Goal: Transaction & Acquisition: Obtain resource

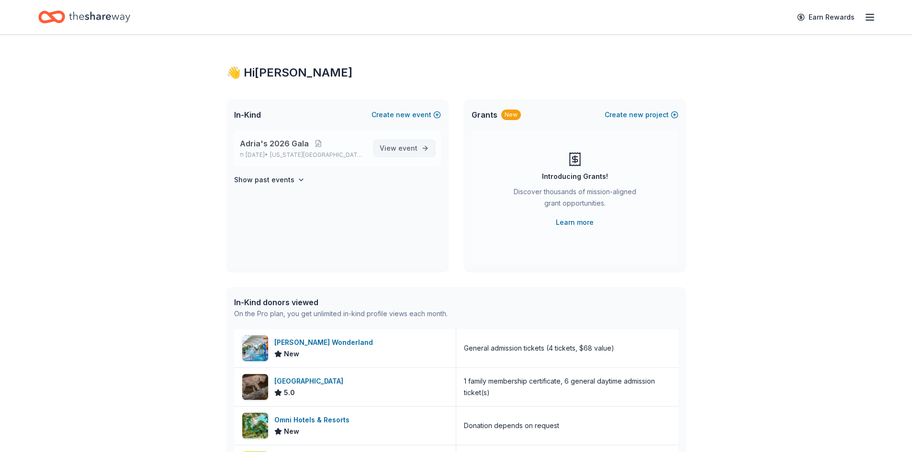
click at [406, 146] on span "event" at bounding box center [407, 148] width 19 height 8
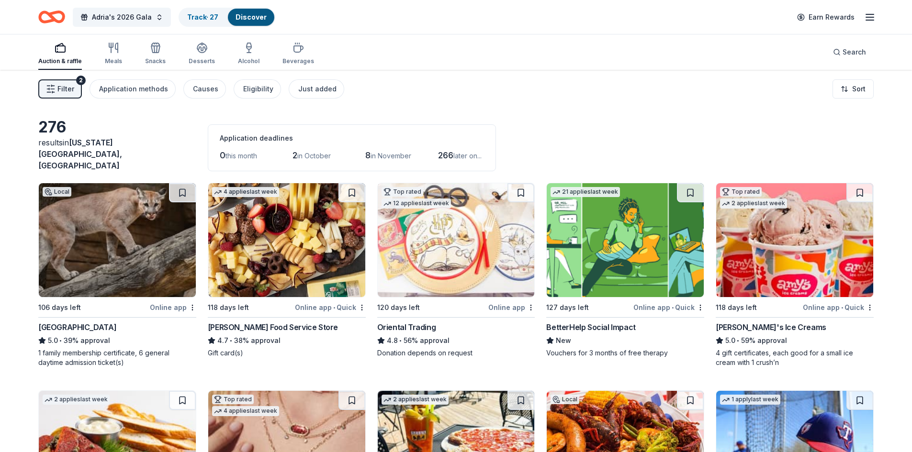
click at [110, 259] on img at bounding box center [117, 240] width 157 height 114
click at [122, 54] on div "Auction & raffle Meals Snacks Desserts Alcohol Beverages" at bounding box center [176, 54] width 276 height 32
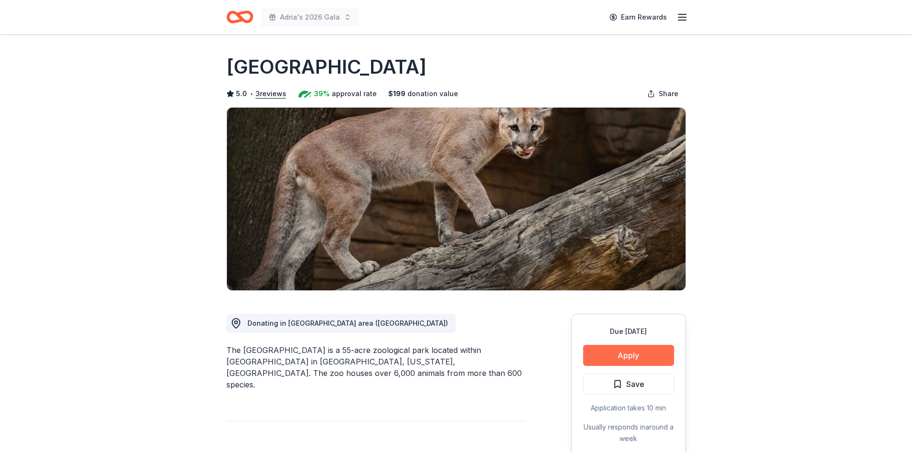
click at [626, 354] on button "Apply" at bounding box center [628, 355] width 91 height 21
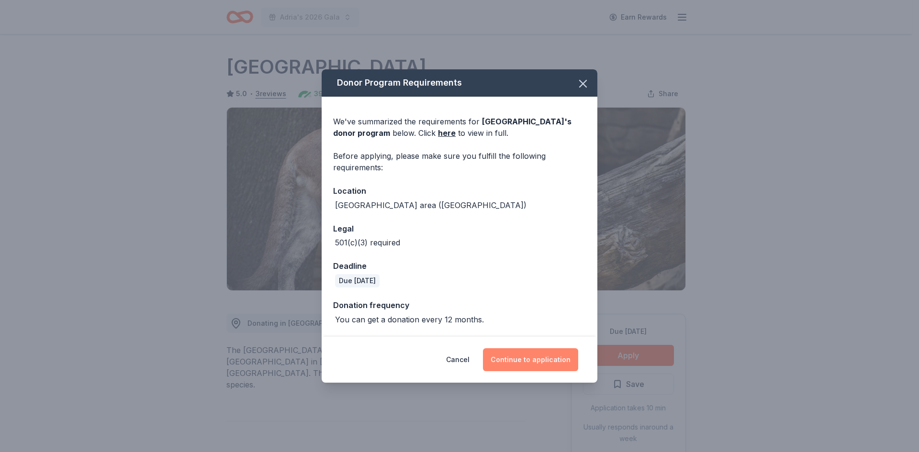
click at [522, 355] on button "Continue to application" at bounding box center [530, 359] width 95 height 23
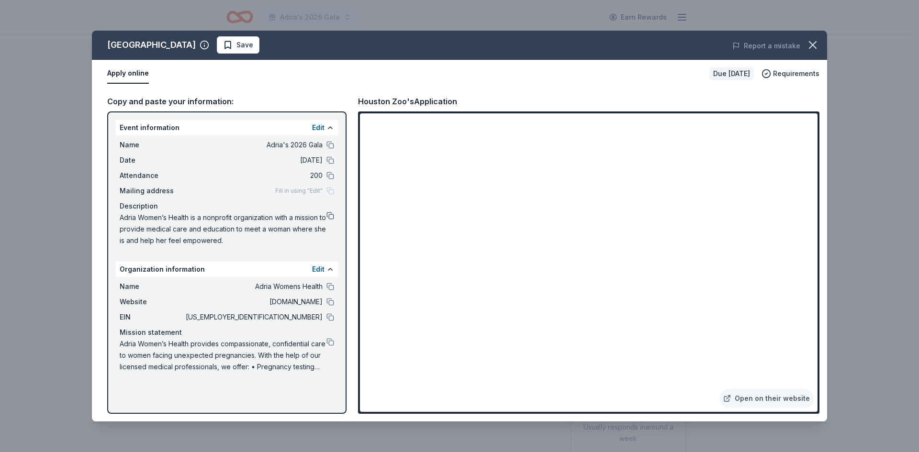
click at [328, 217] on button at bounding box center [330, 216] width 8 height 8
